Goal: Transaction & Acquisition: Purchase product/service

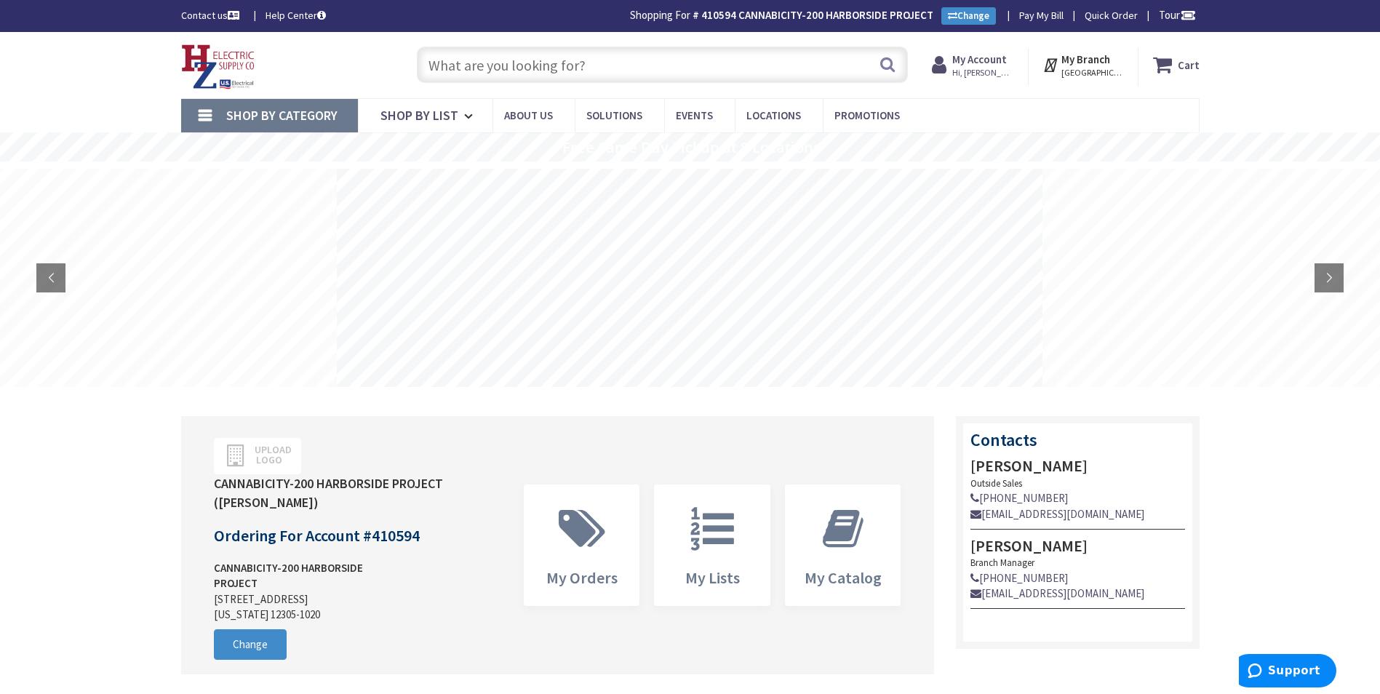
click at [517, 77] on input "text" at bounding box center [662, 65] width 491 height 36
click at [567, 68] on input "text" at bounding box center [662, 65] width 491 height 36
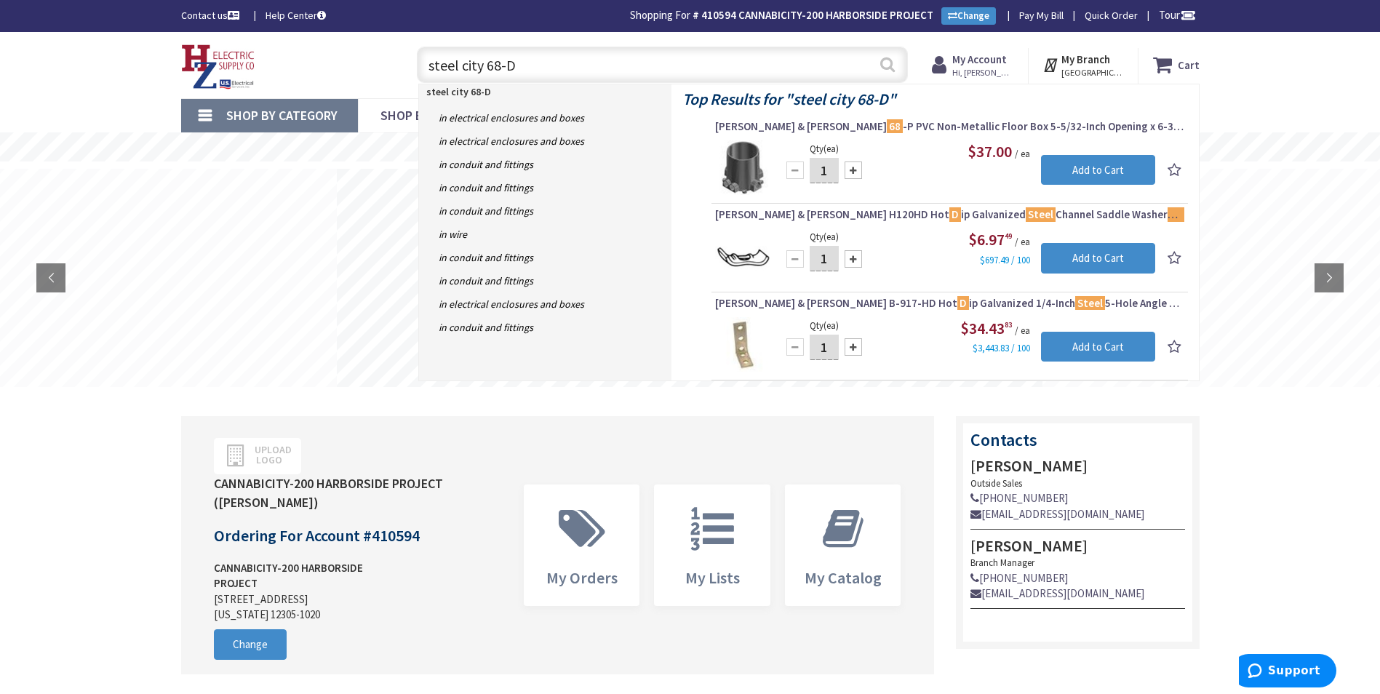
type input "steel city 68-D"
click at [888, 63] on button "Search" at bounding box center [887, 64] width 19 height 33
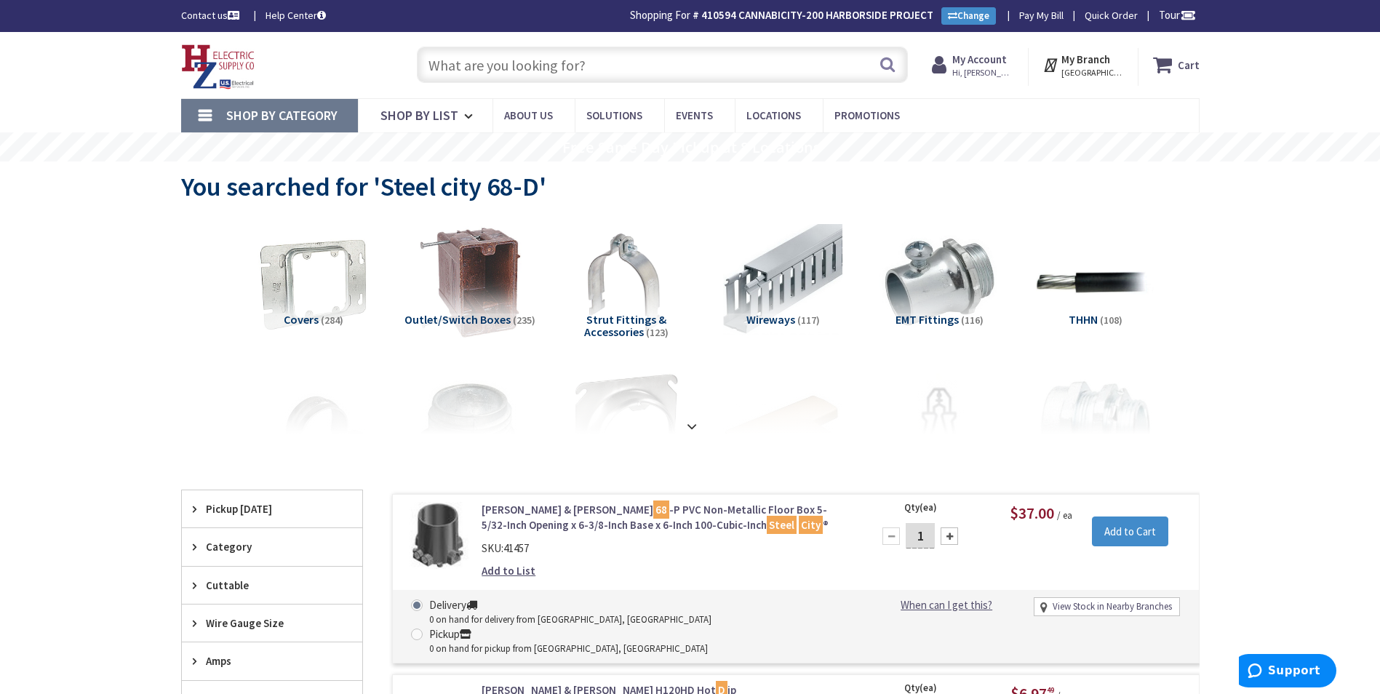
click at [528, 69] on input "text" at bounding box center [662, 65] width 491 height 36
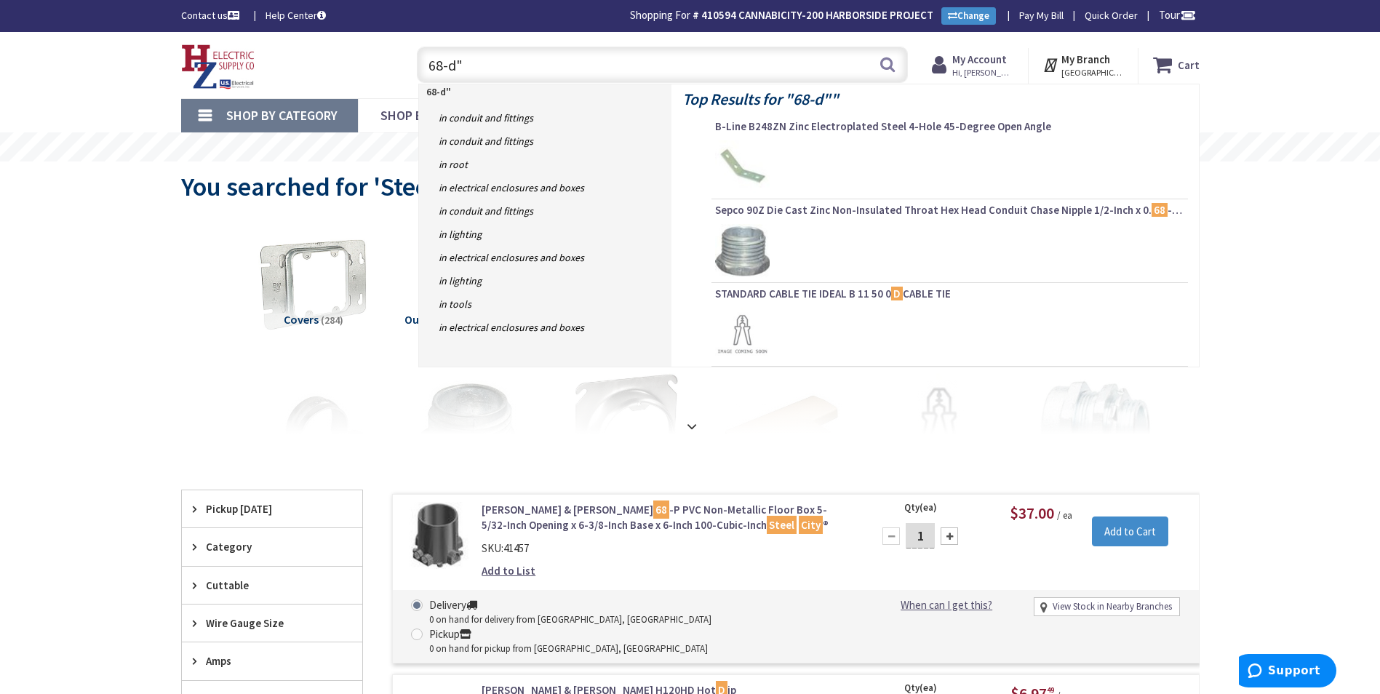
click at [429, 67] on input "68-d"" at bounding box center [662, 65] width 491 height 36
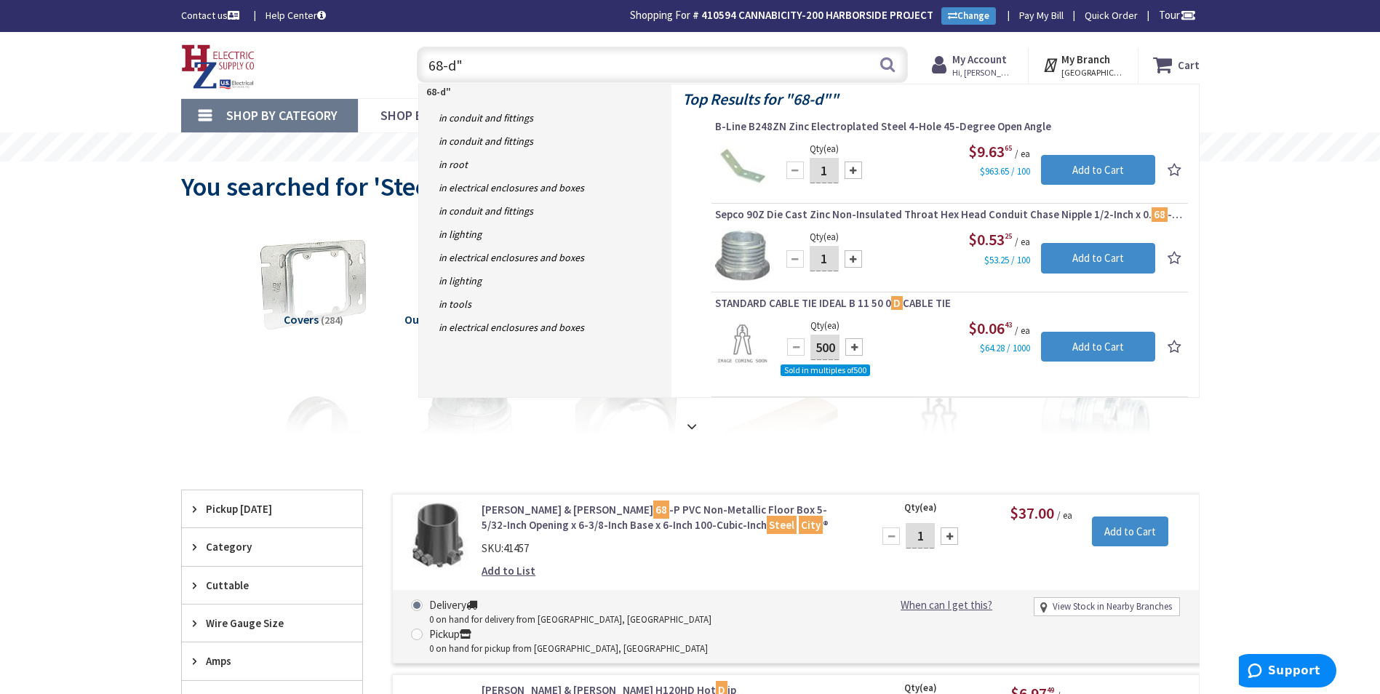
type input ""68-d""
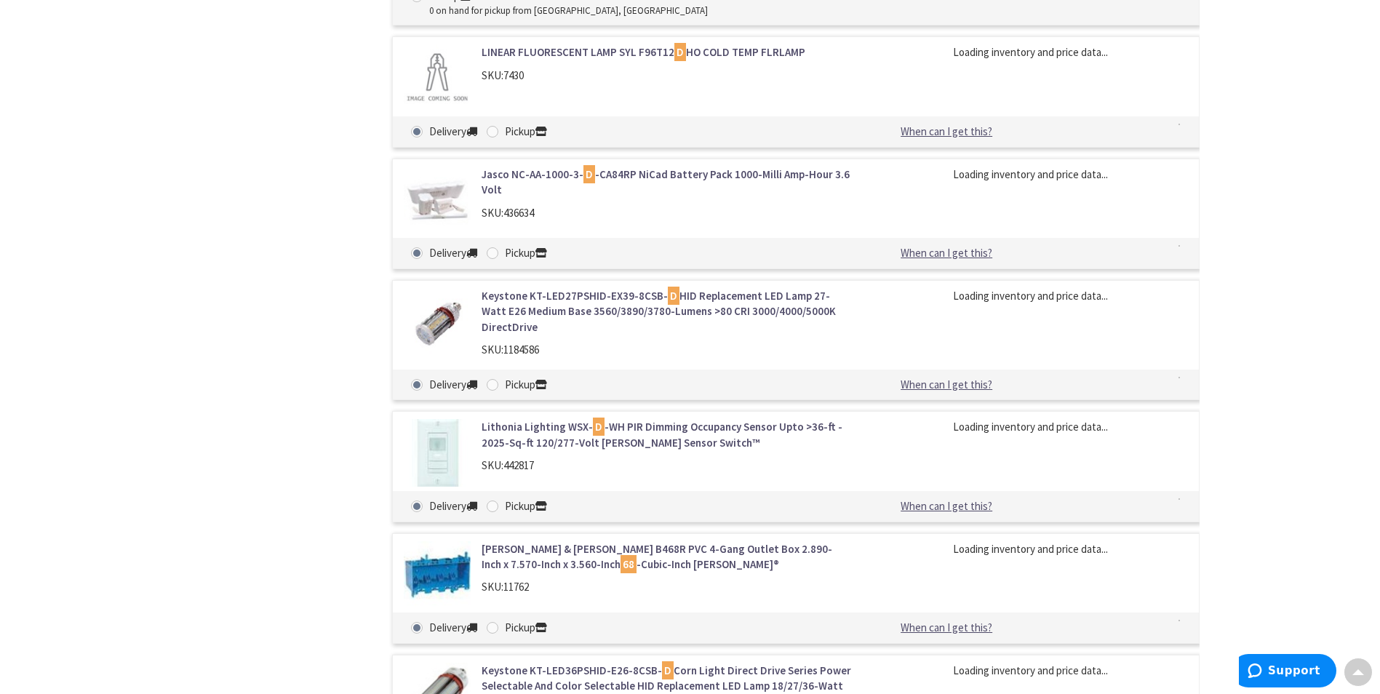
scroll to position [4777, 0]
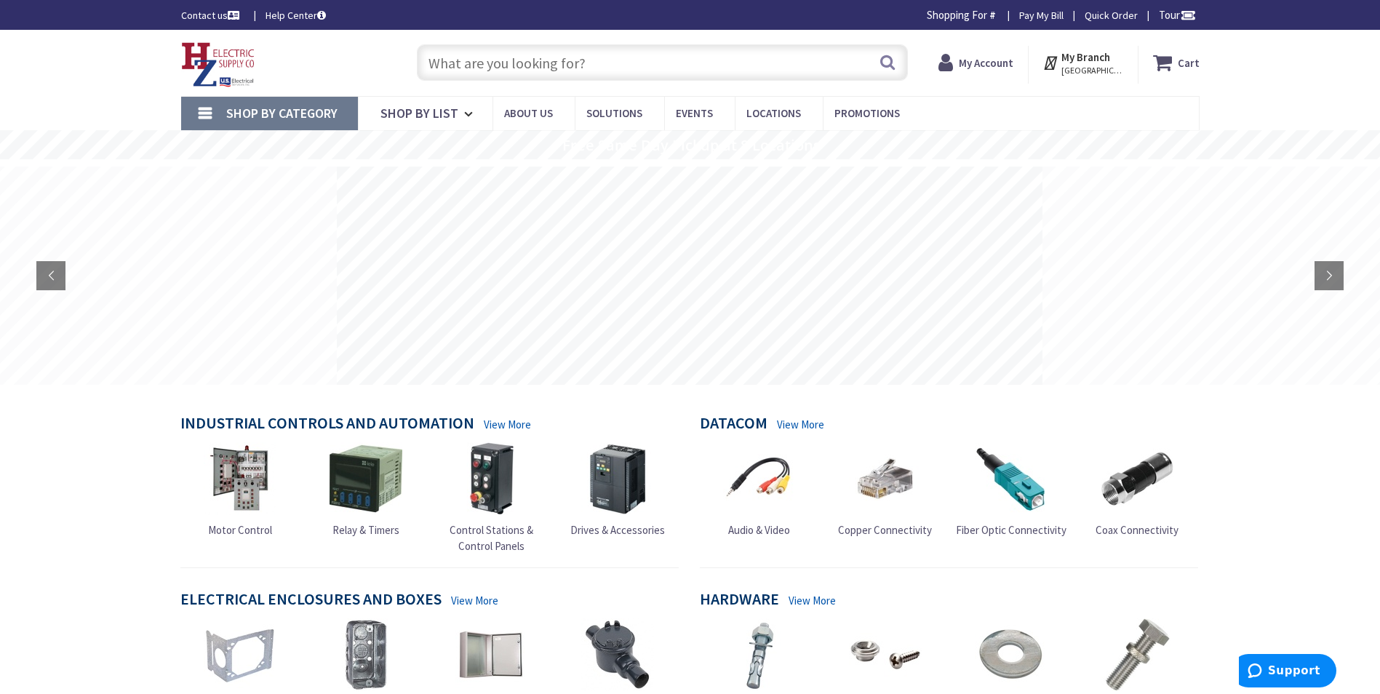
click at [669, 73] on input "text" at bounding box center [662, 62] width 491 height 36
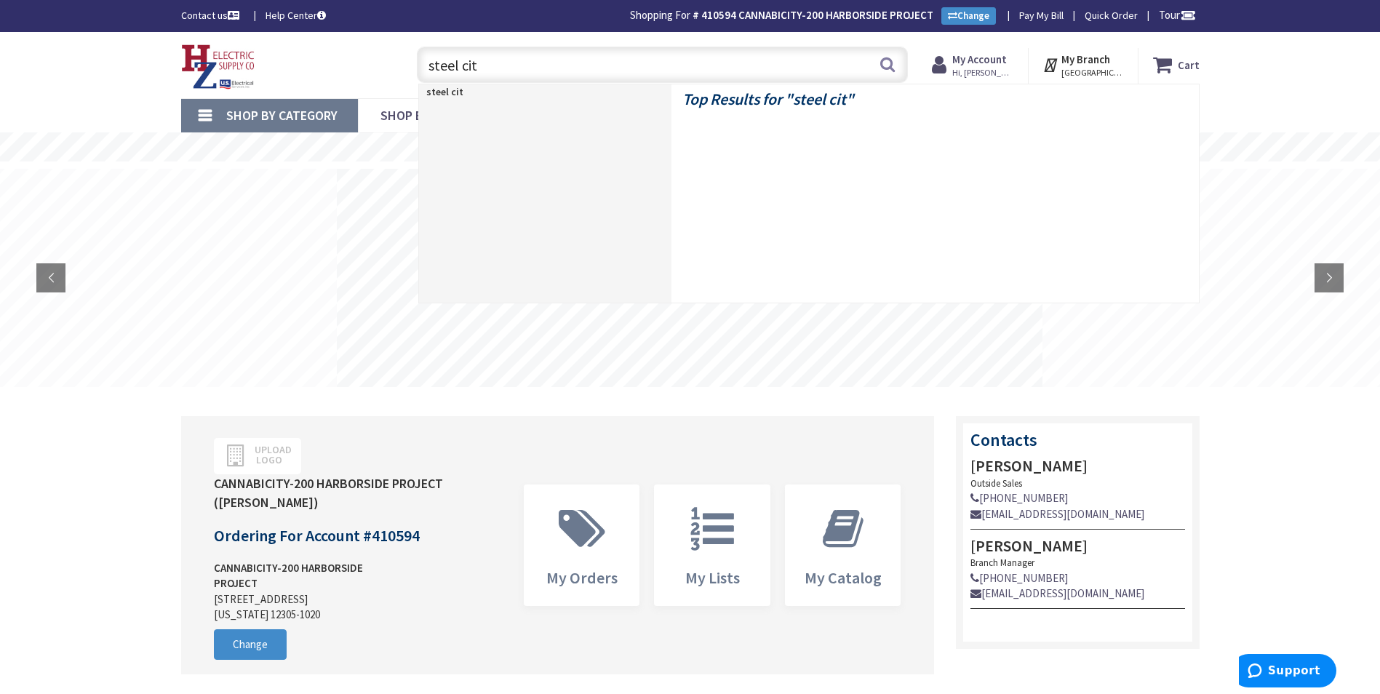
type input "steel city"
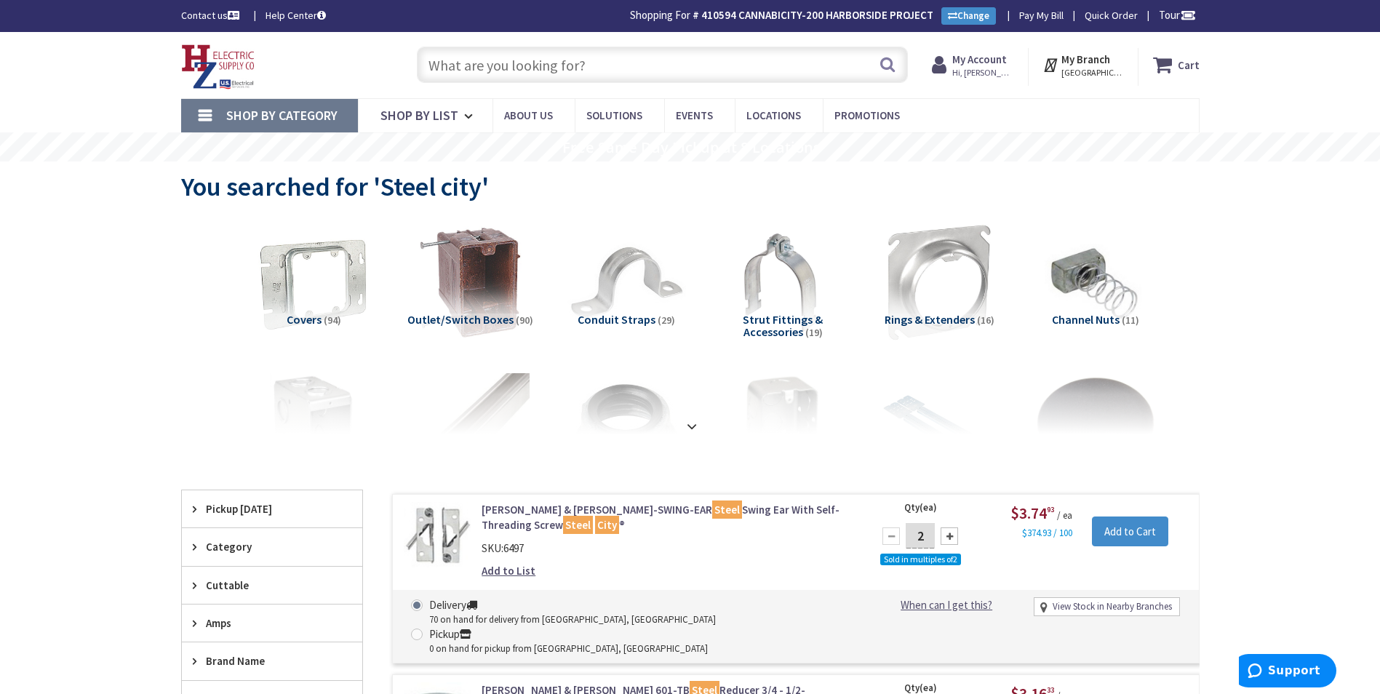
click at [506, 78] on input "text" at bounding box center [662, 65] width 491 height 36
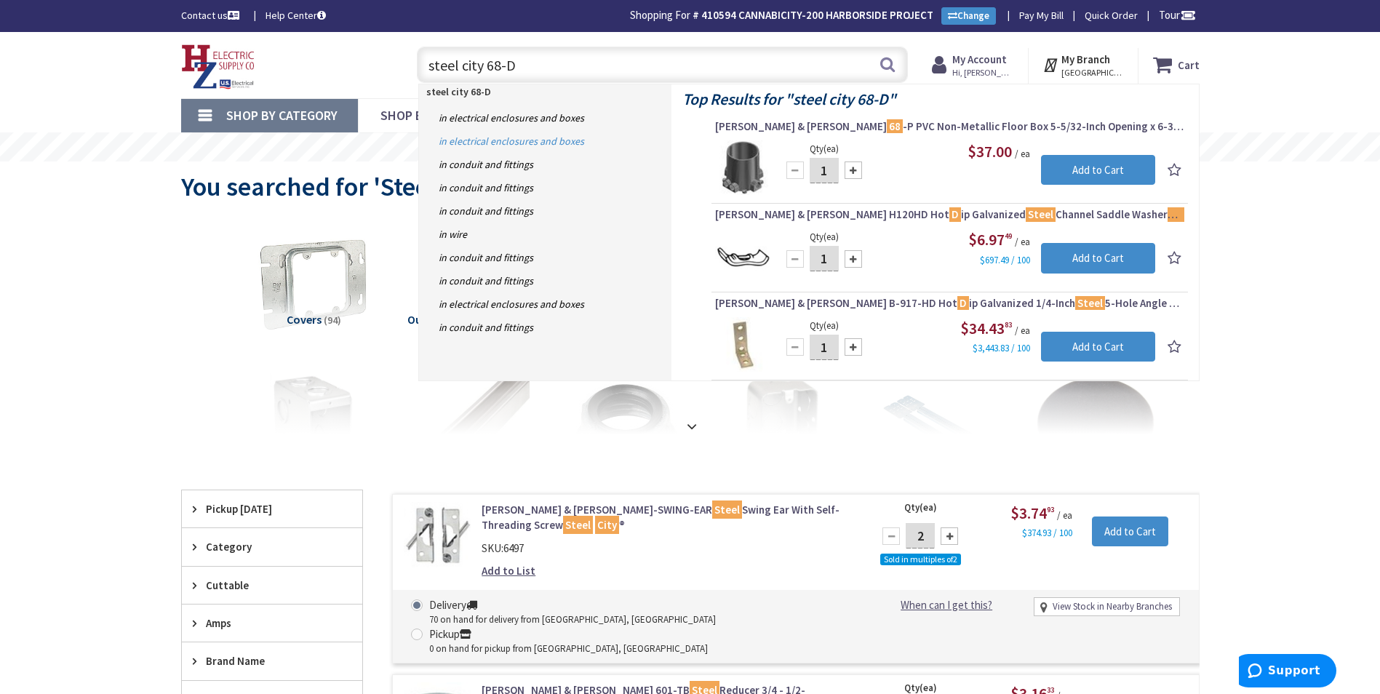
type input "steel city 68-D"
click at [489, 141] on link "in Electrical Enclosures and Boxes" at bounding box center [545, 141] width 252 height 23
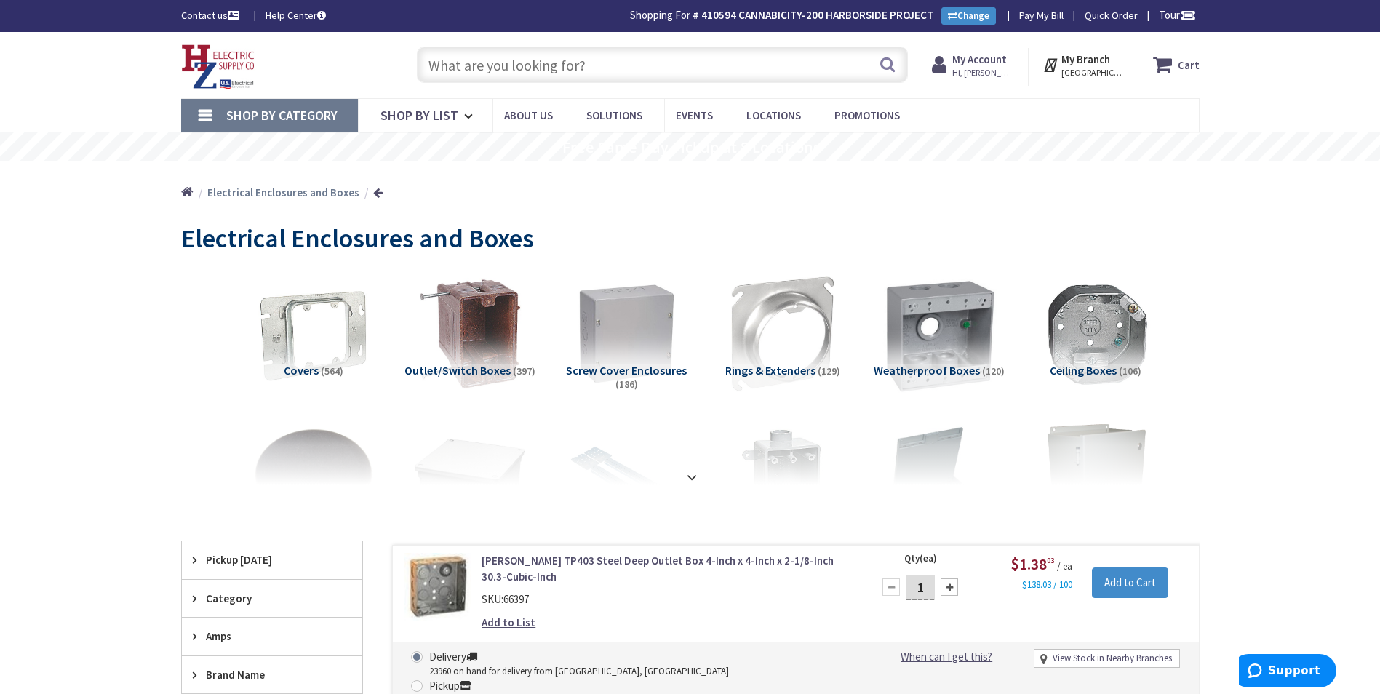
scroll to position [73, 0]
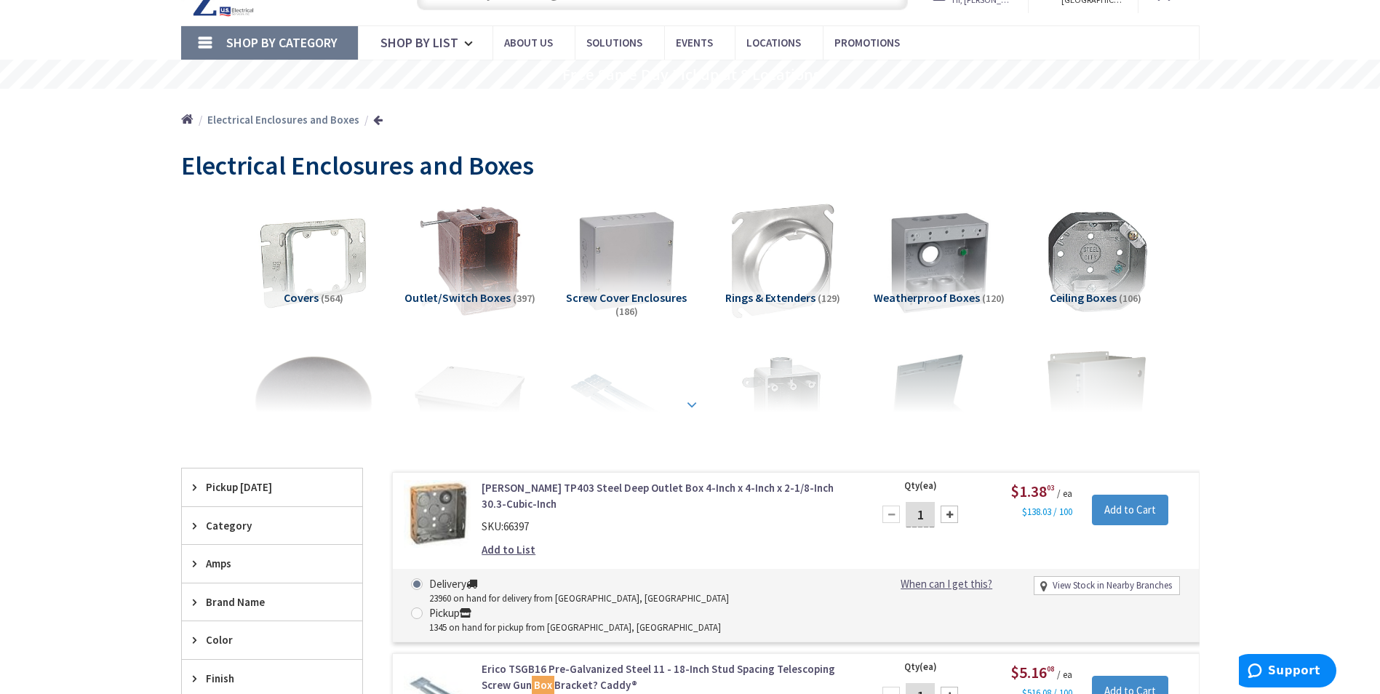
click at [696, 400] on strong at bounding box center [691, 405] width 17 height 16
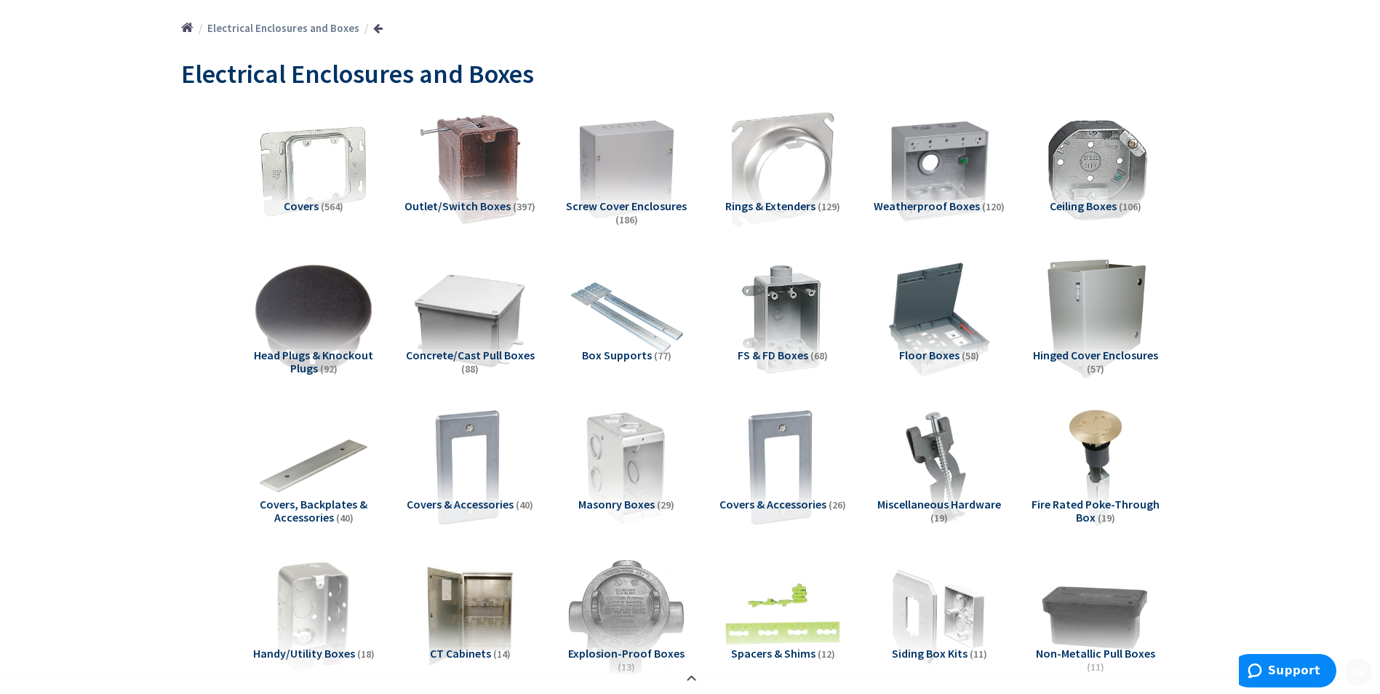
scroll to position [218, 0]
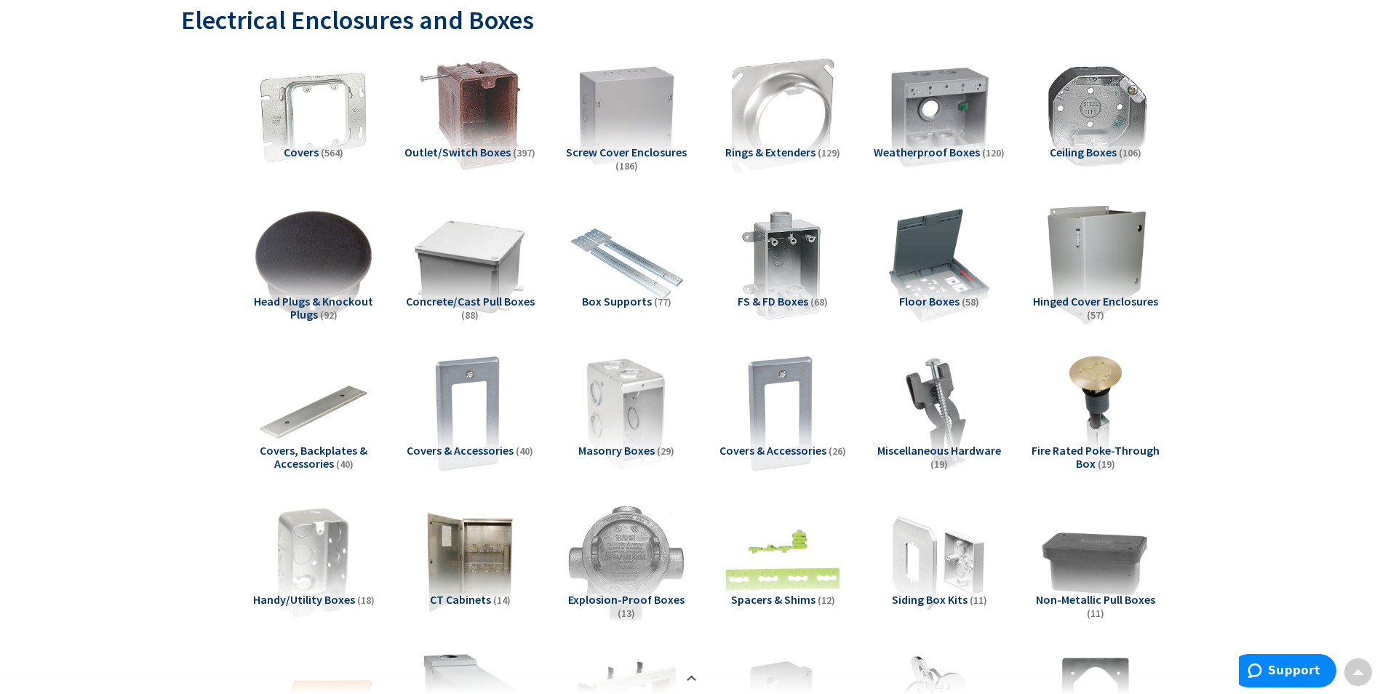
click at [926, 295] on span "Floor Boxes" at bounding box center [929, 301] width 60 height 15
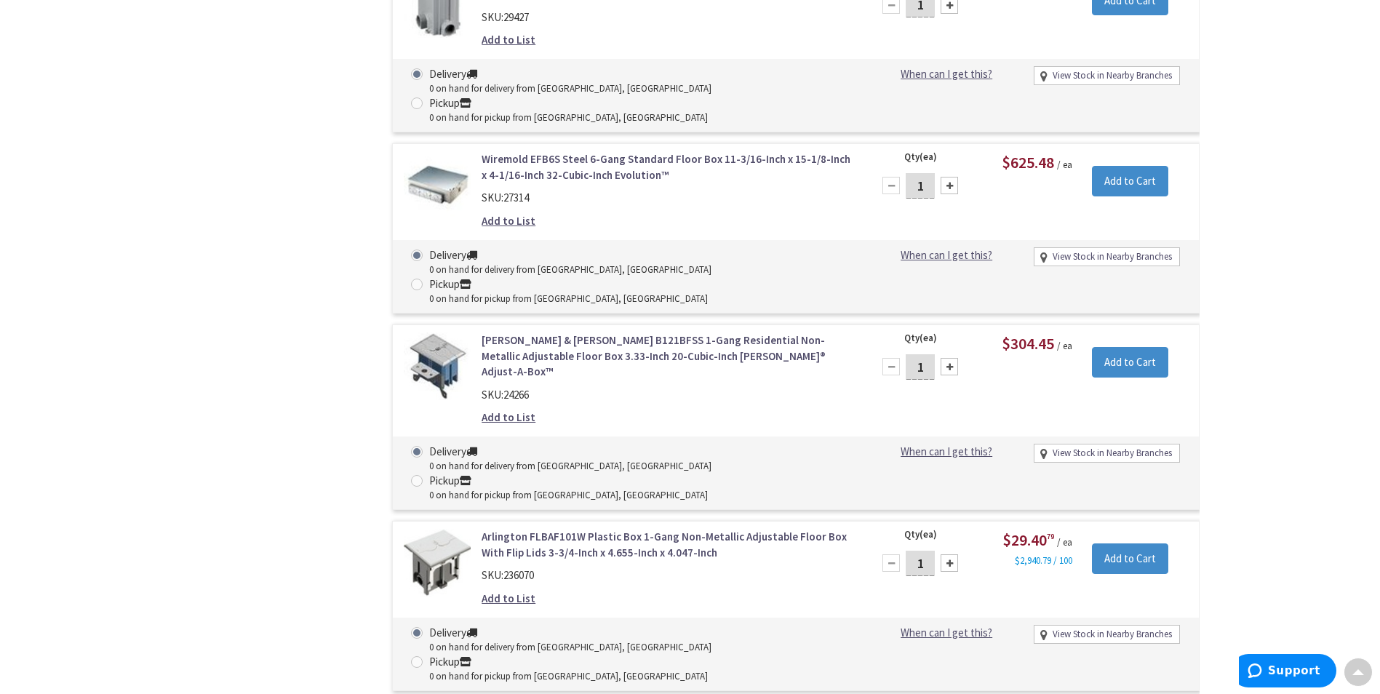
scroll to position [7238, 0]
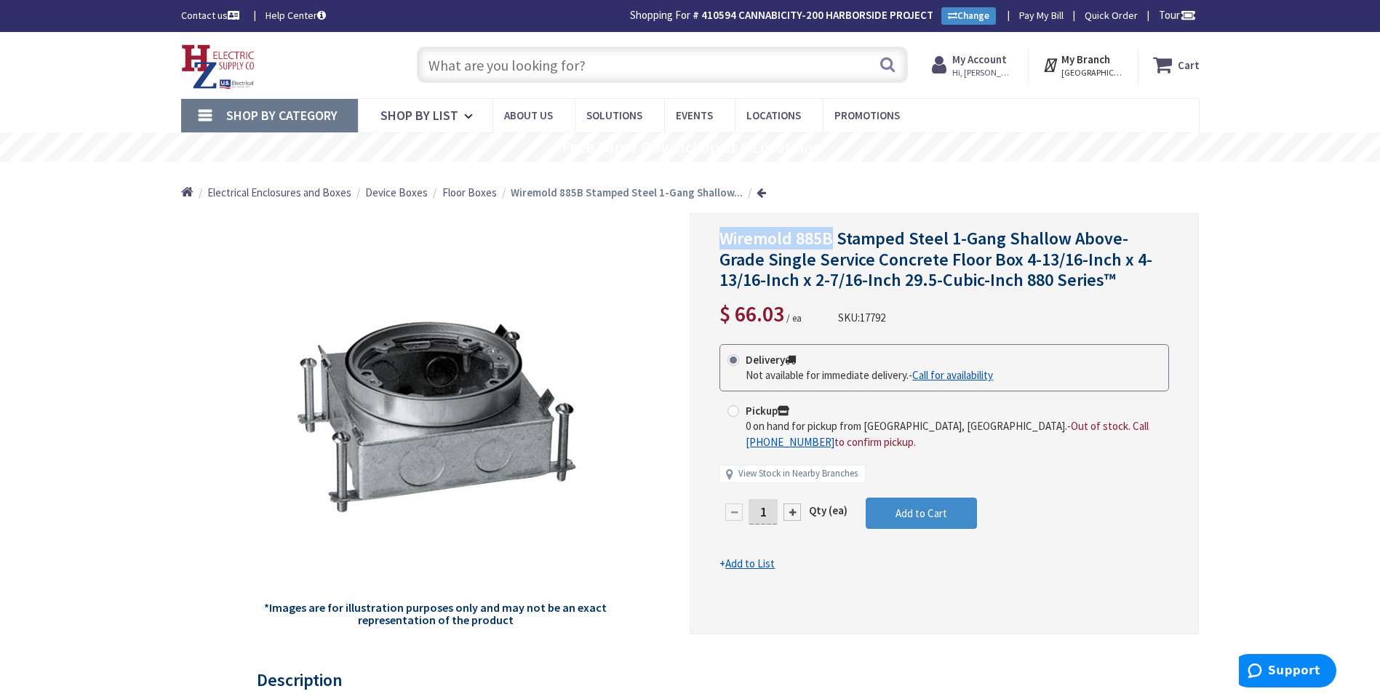
drag, startPoint x: 721, startPoint y: 245, endPoint x: 832, endPoint y: 243, distance: 110.6
click at [832, 243] on span "Wiremold 885B Stamped Steel 1-Gang Shallow Above-Grade Single Service Concrete …" at bounding box center [936, 259] width 433 height 65
copy span "Wiremold 885B"
